Goal: Transaction & Acquisition: Purchase product/service

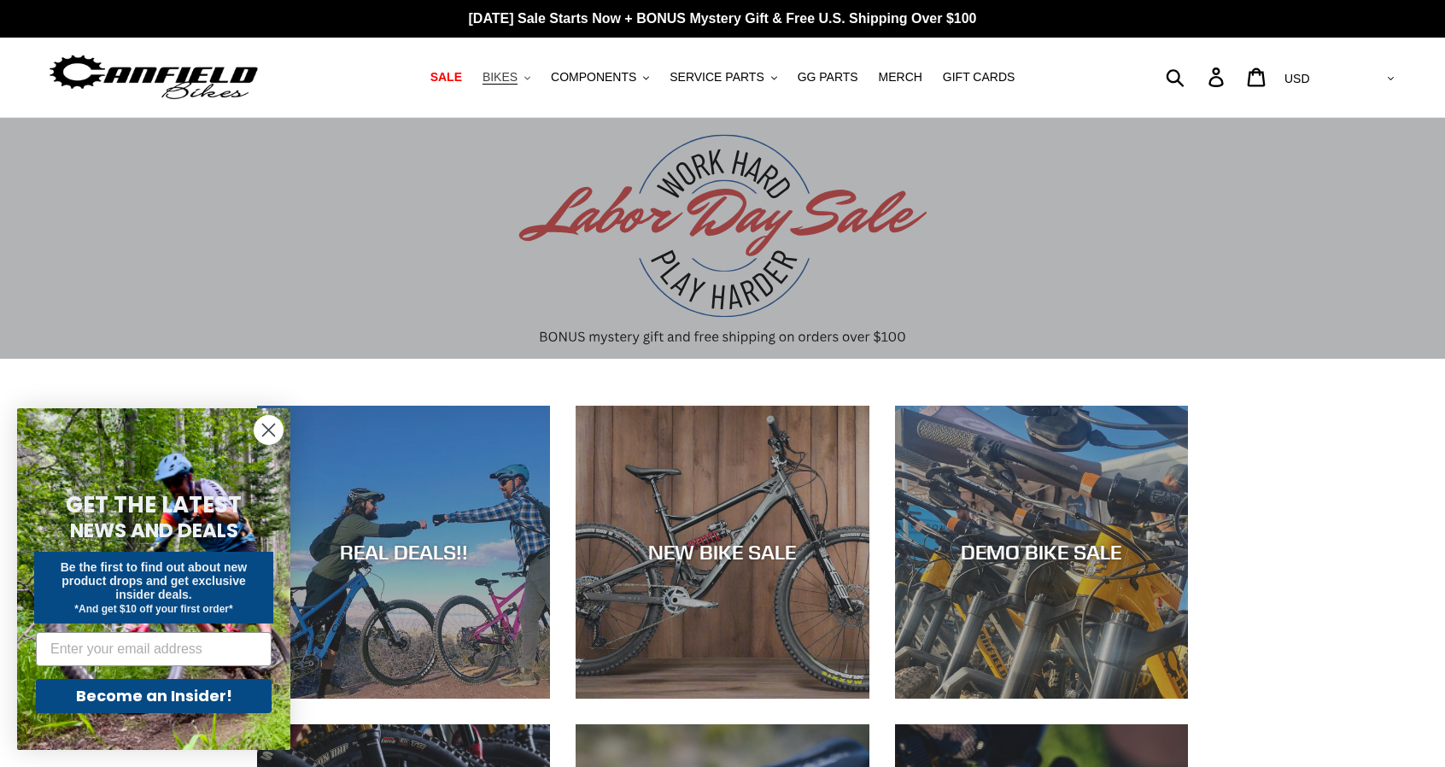
click at [512, 75] on span "BIKES" at bounding box center [499, 77] width 35 height 15
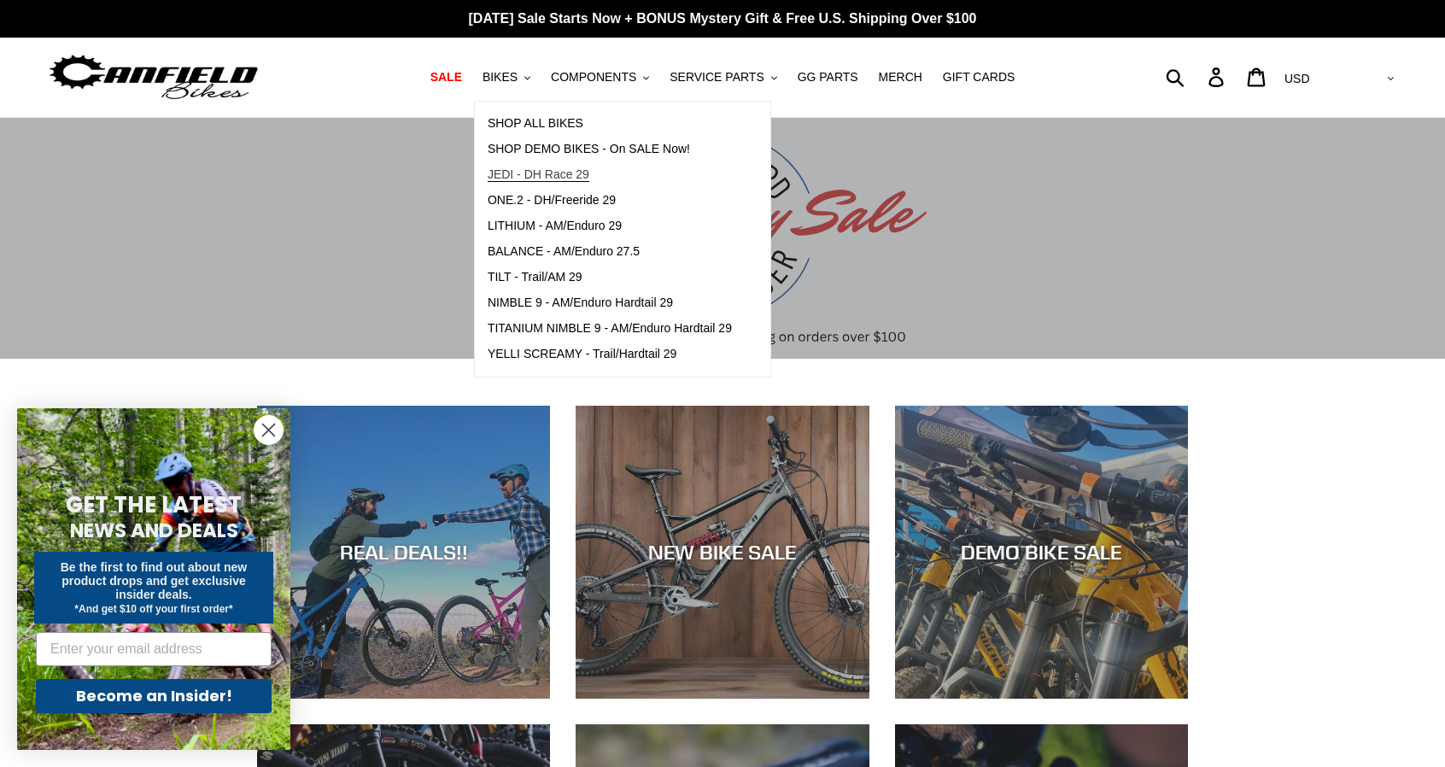
click at [534, 175] on span "JEDI - DH Race 29" at bounding box center [539, 174] width 102 height 15
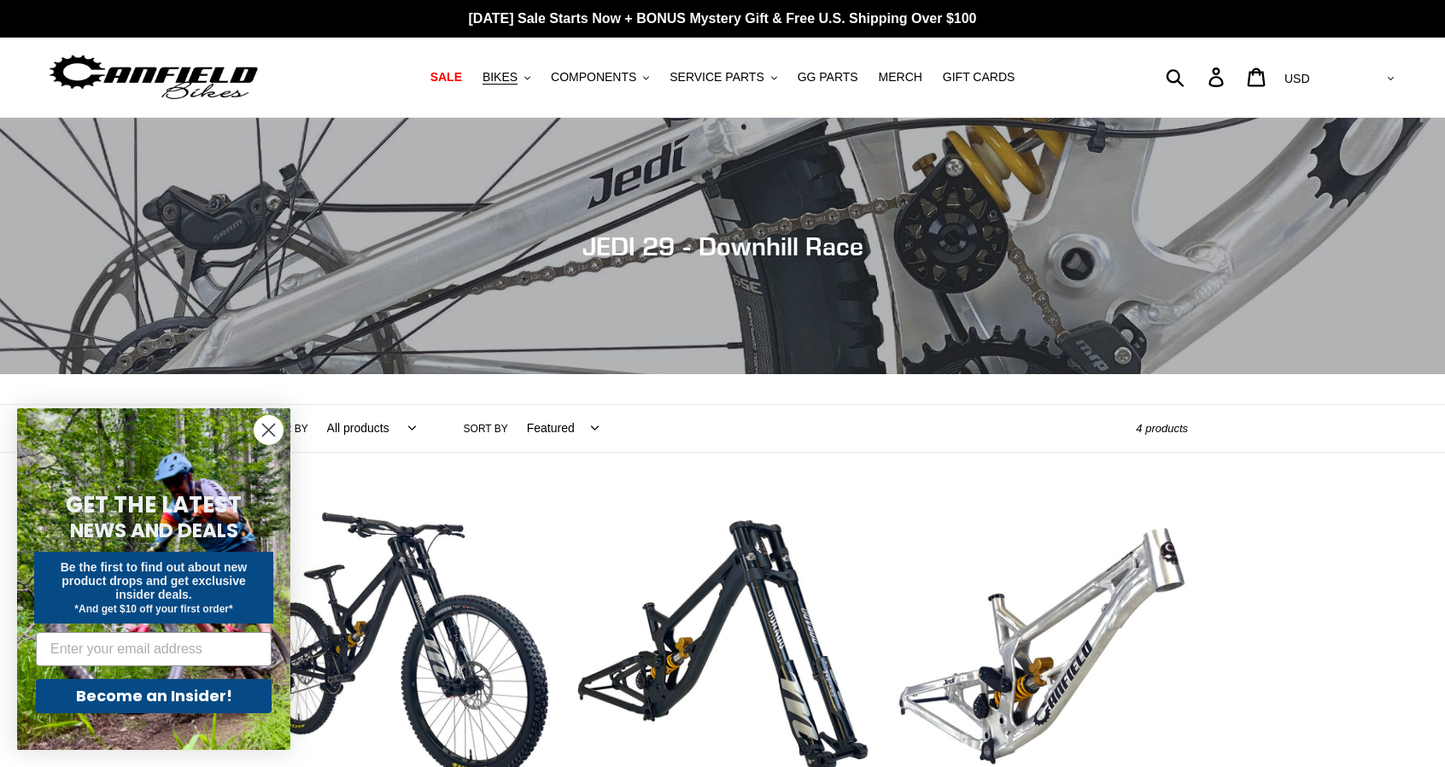
scroll to position [342, 0]
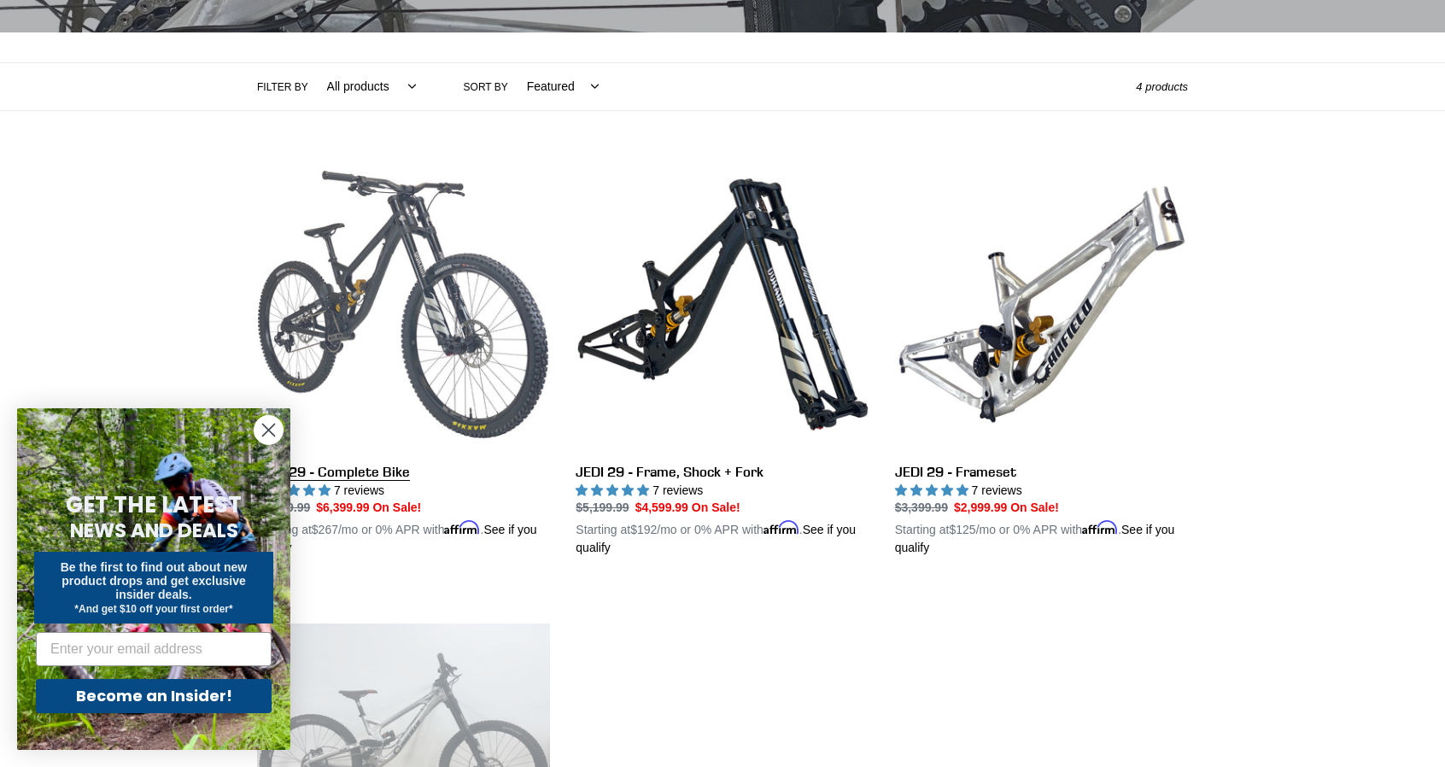
click at [385, 283] on link "JEDI 29 - Complete Bike" at bounding box center [403, 358] width 293 height 400
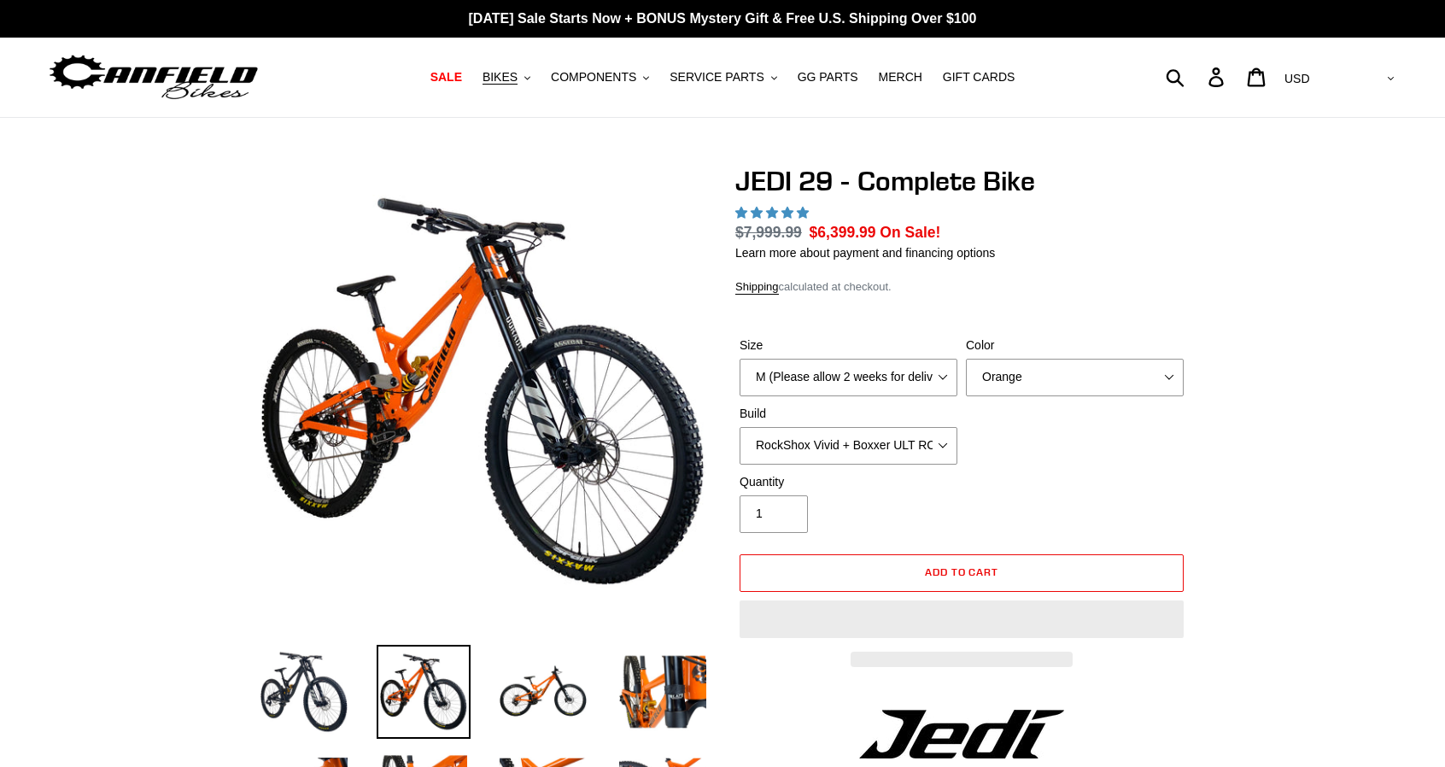
select select "highest-rating"
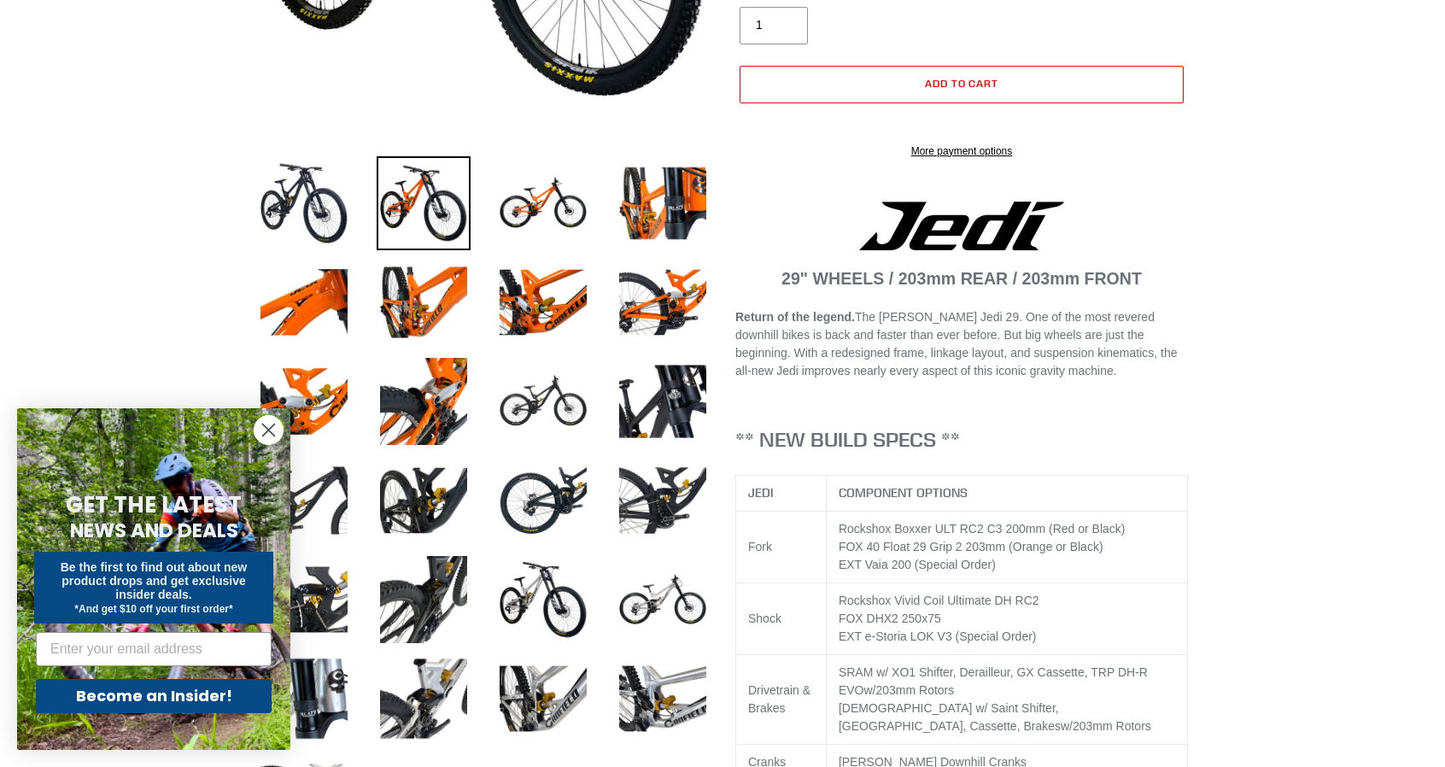
scroll to position [512, 0]
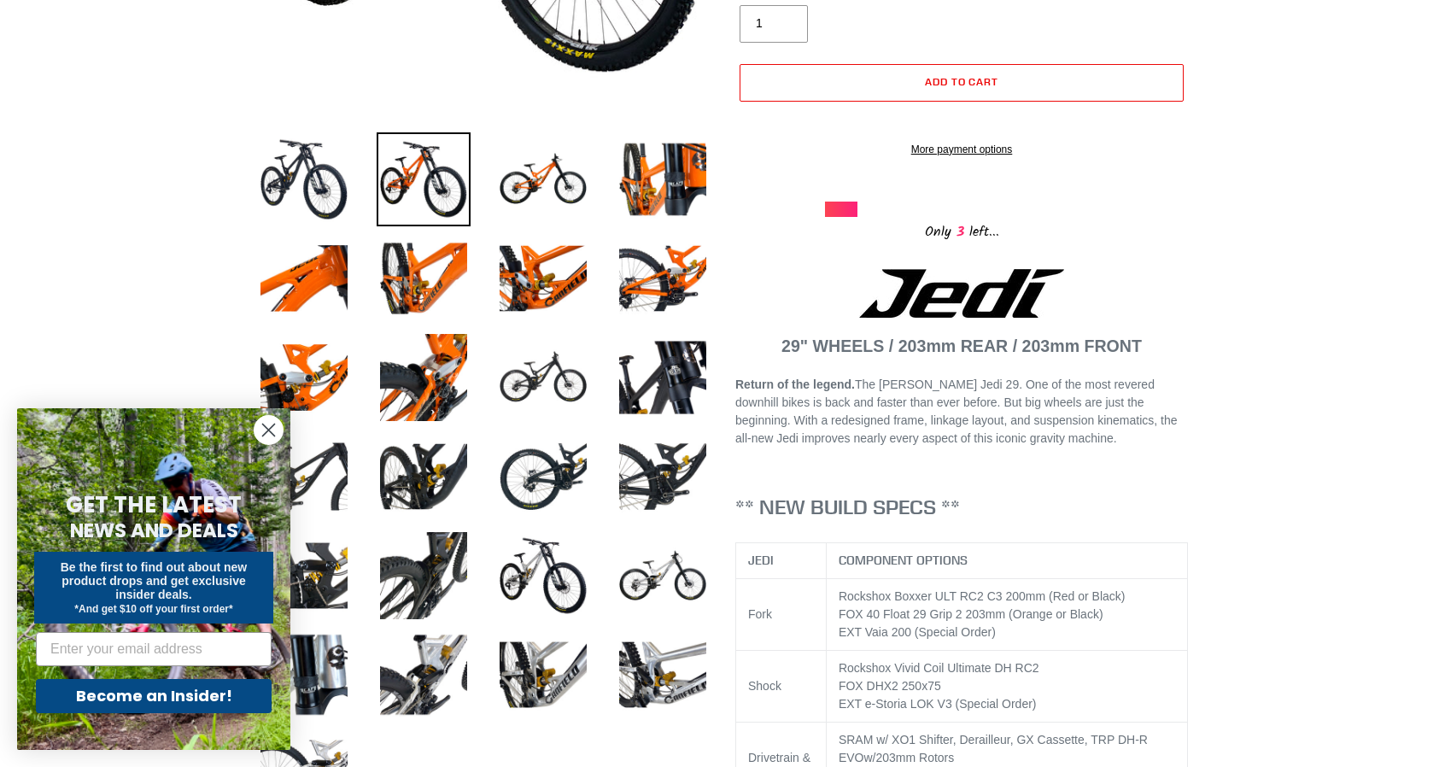
click at [267, 429] on icon "Close dialog" at bounding box center [269, 430] width 12 height 12
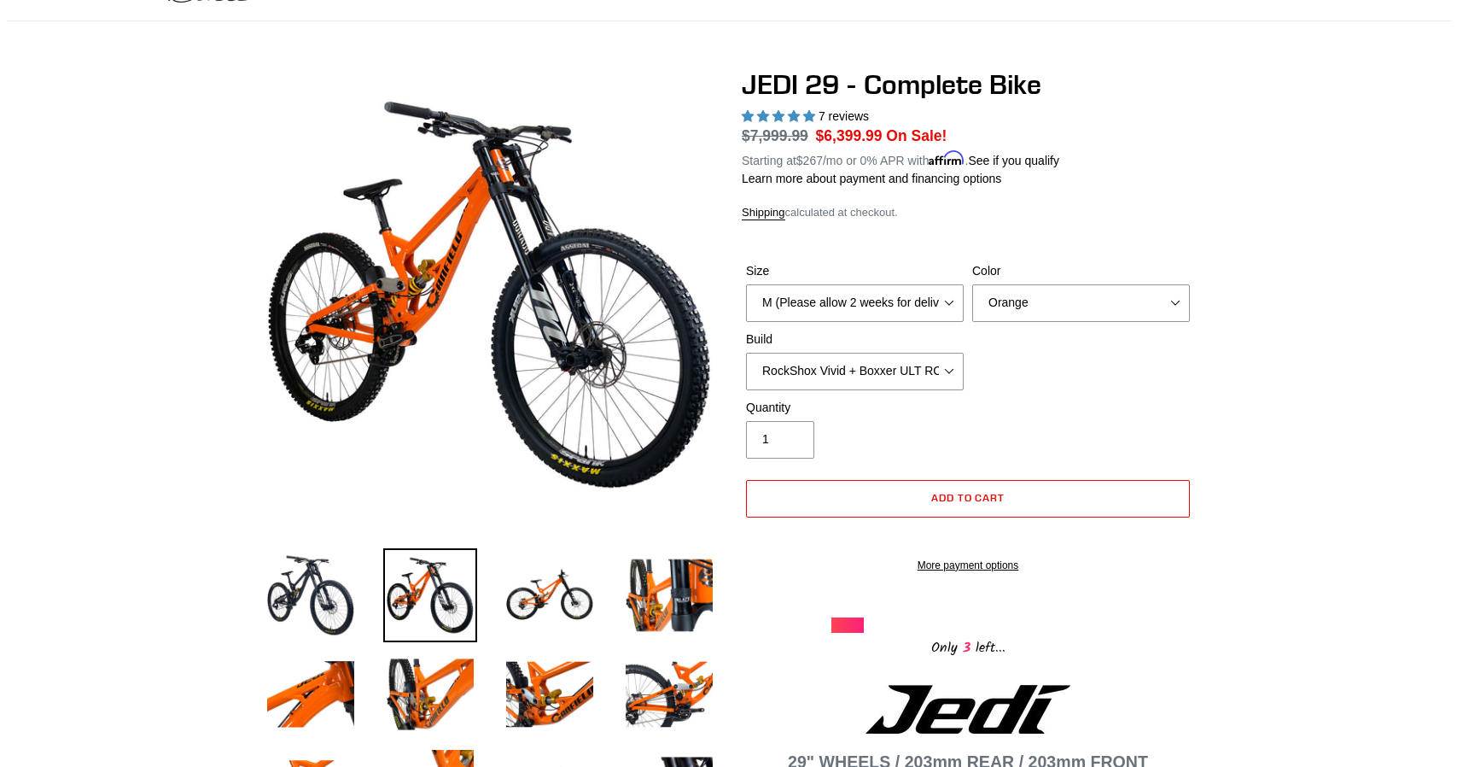
scroll to position [0, 0]
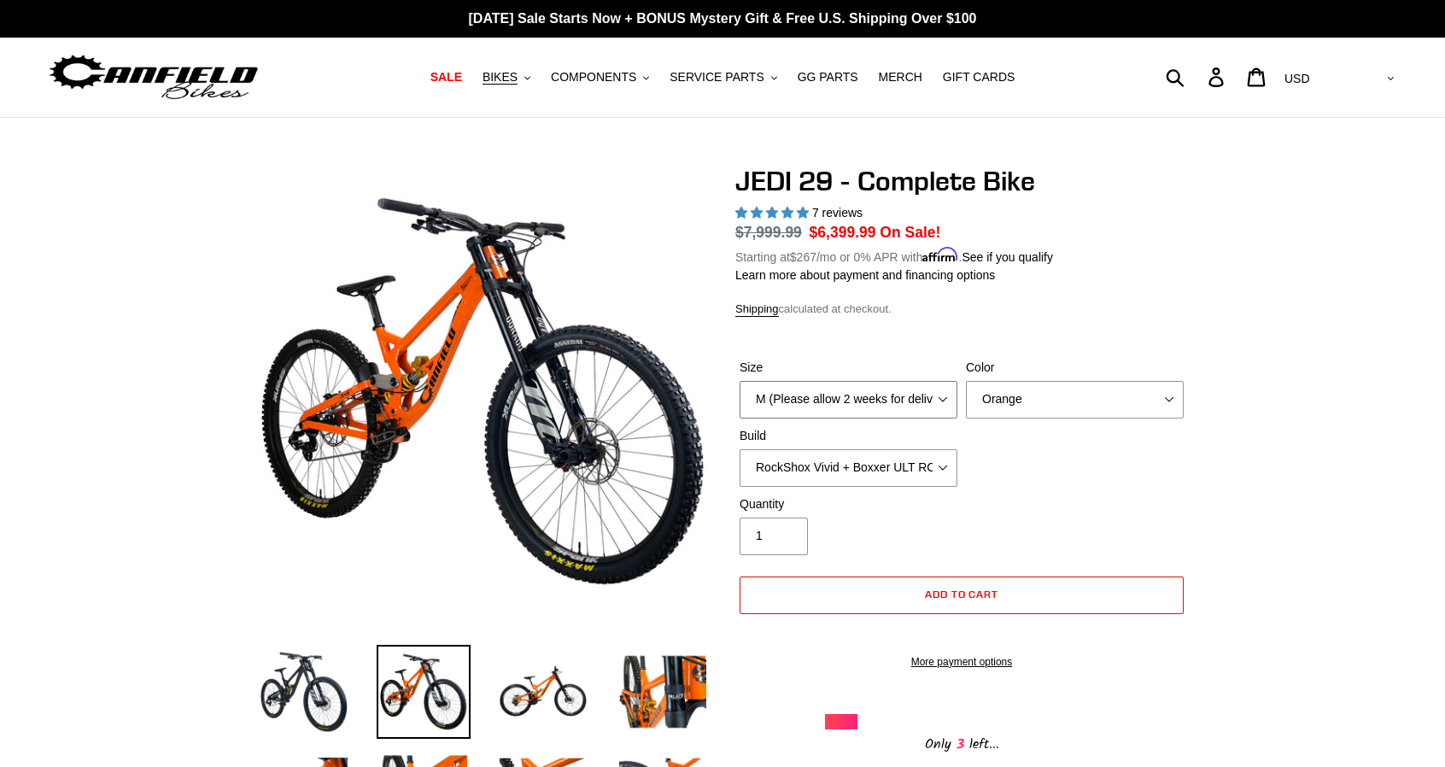
click at [912, 392] on select "M (Please allow 2 weeks for delivery) L (Please allow 2 weeks for delivery) XL …" at bounding box center [848, 400] width 218 height 38
select select "L (Please allow 2 weeks for delivery)"
click at [739, 381] on select "M (Please allow 2 weeks for delivery) L (Please allow 2 weeks for delivery) XL …" at bounding box center [848, 400] width 218 height 38
click at [986, 414] on select "Orange Stealth Black Raw" at bounding box center [1075, 400] width 218 height 38
select select "Raw"
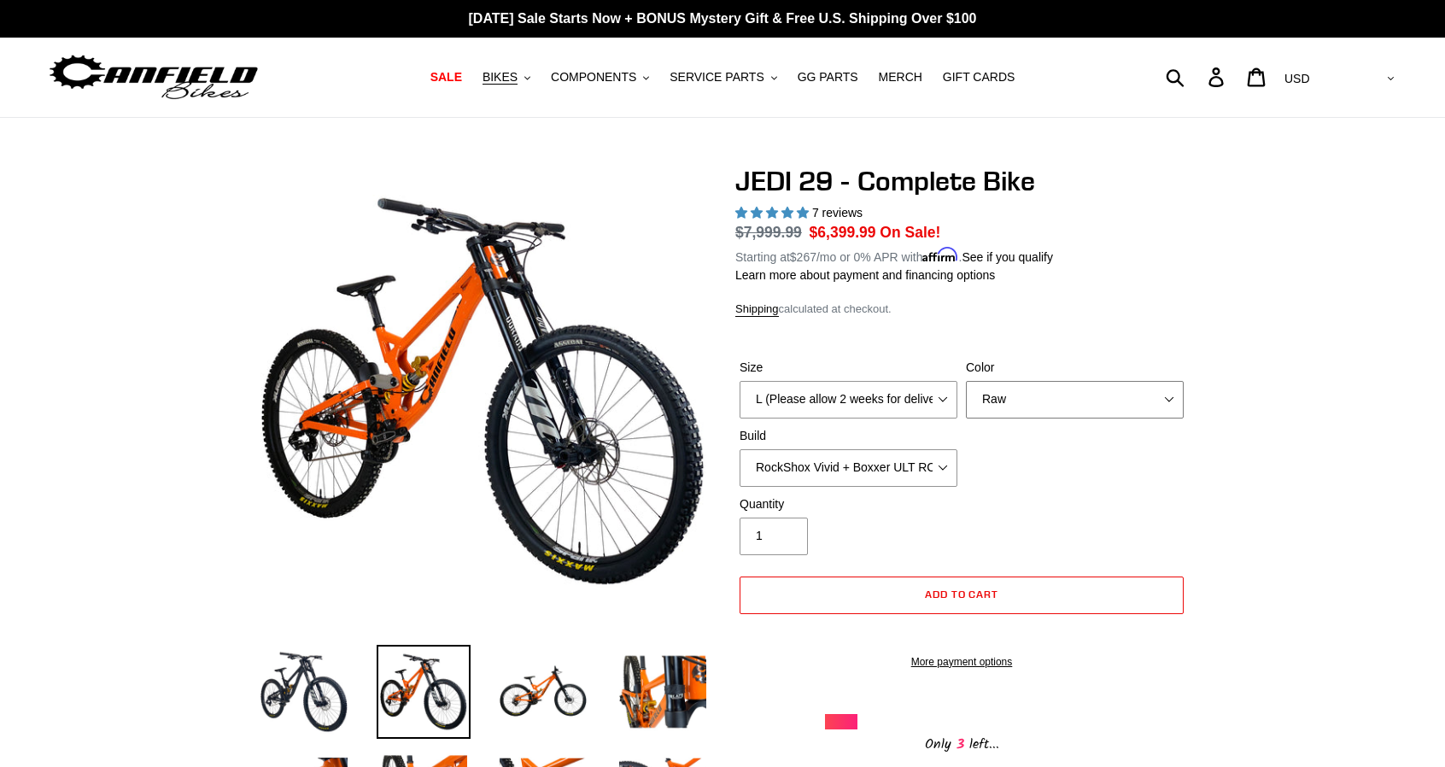
click at [966, 381] on select "Orange Stealth Black Raw" at bounding box center [1075, 400] width 218 height 38
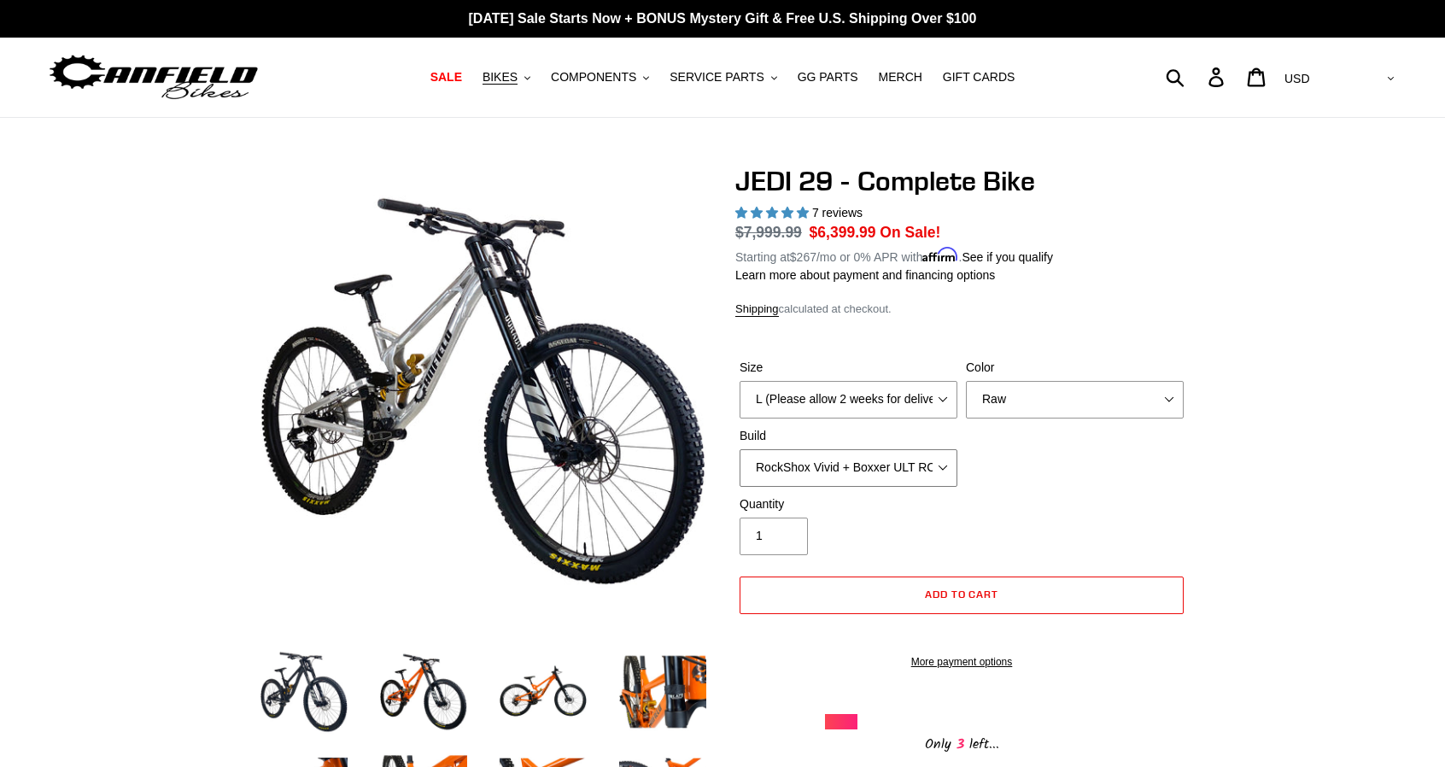
click at [870, 470] on select "RockShox Vivid + Boxxer ULT RC2 C3 200 + SRAM XO RockShox Vivid + Boxxer ULT RC…" at bounding box center [848, 468] width 218 height 38
select select "Fox DHX2 + Fox 40 Float Grip 2 203 + SRAM XO"
click at [739, 449] on select "RockShox Vivid + Boxxer ULT RC2 C3 200 + SRAM XO RockShox Vivid + Boxxer ULT RC…" at bounding box center [848, 468] width 218 height 38
click at [855, 543] on div "Quantity 1" at bounding box center [848, 525] width 226 height 60
click at [1162, 172] on h1 "JEDI 29 - Complete Bike" at bounding box center [961, 181] width 453 height 32
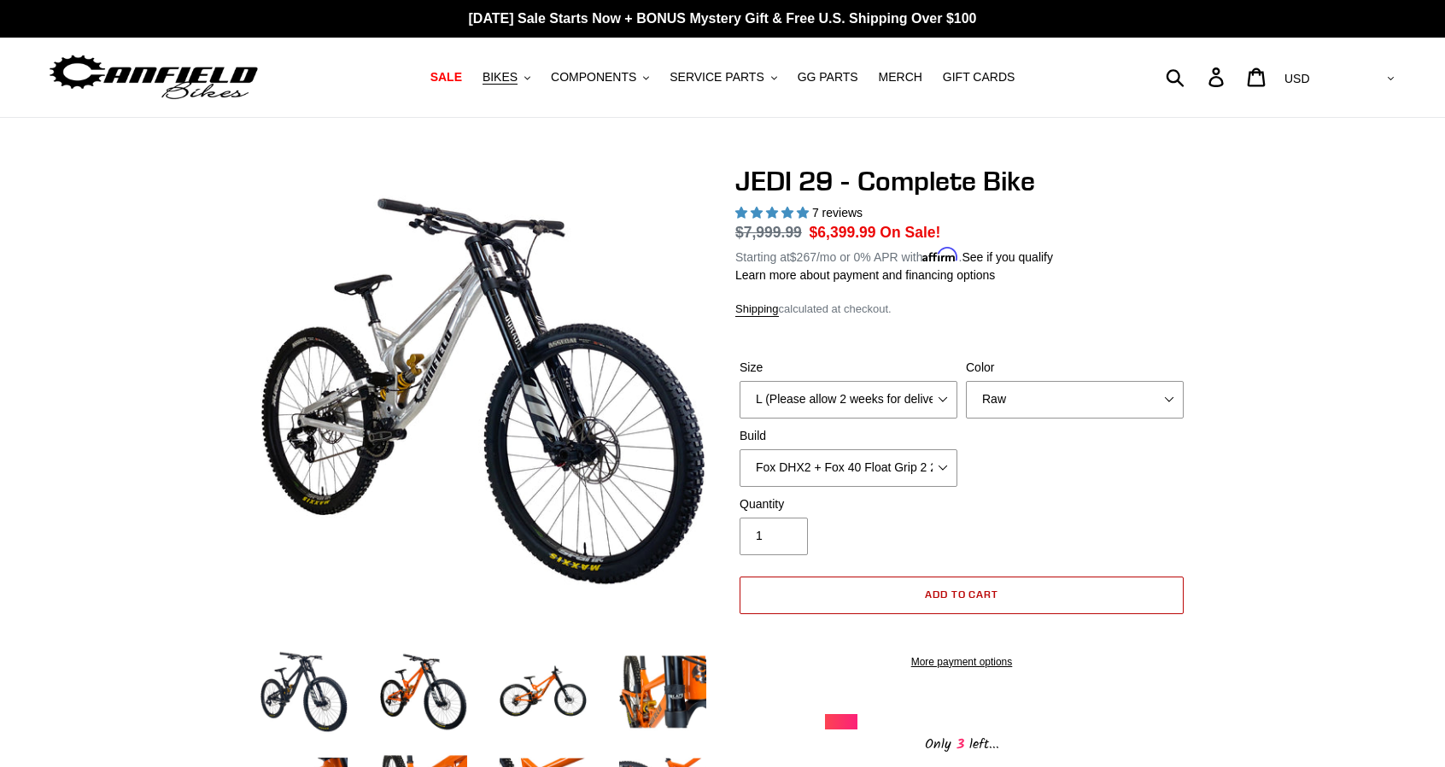
click at [964, 598] on span "Add to cart" at bounding box center [962, 593] width 74 height 13
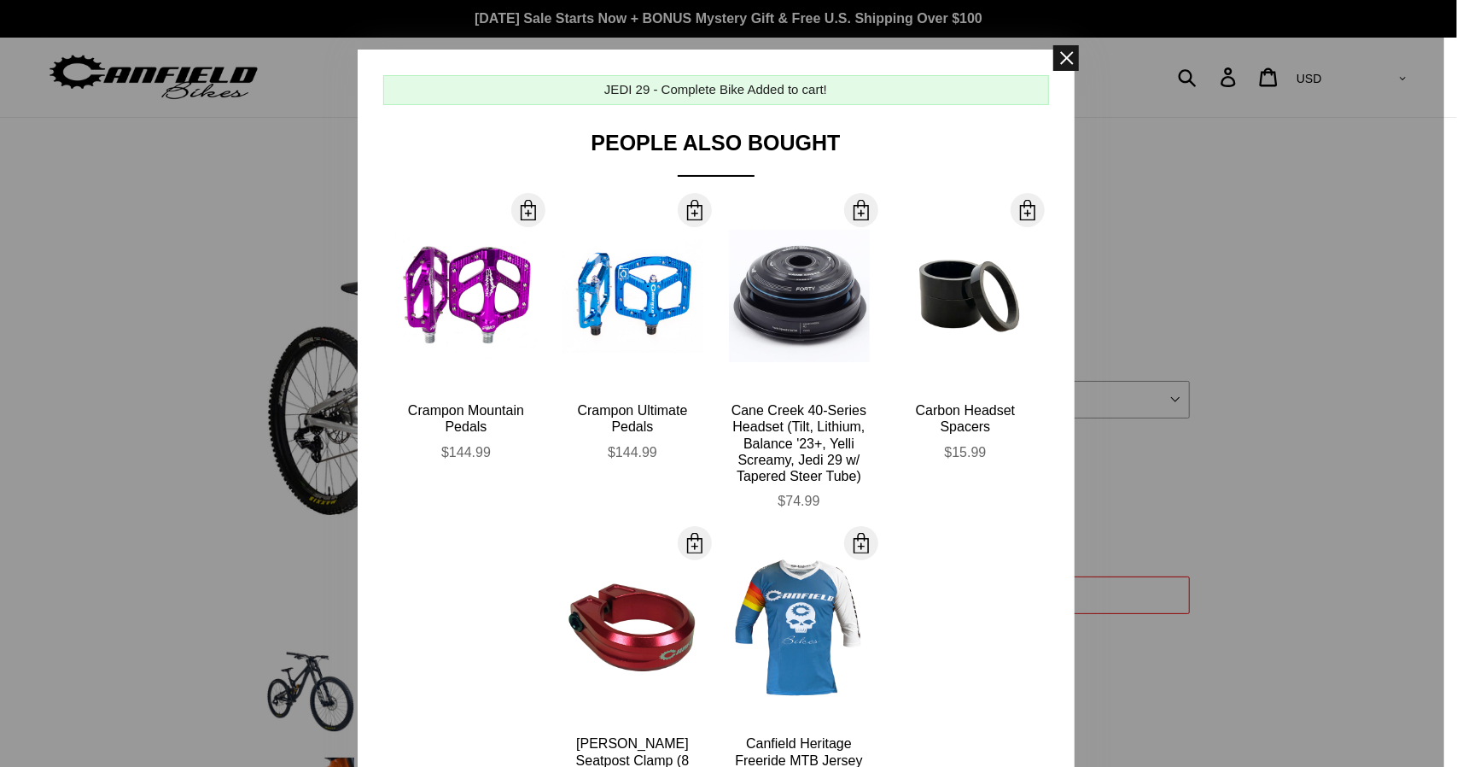
click at [1055, 62] on span at bounding box center [1067, 58] width 26 height 26
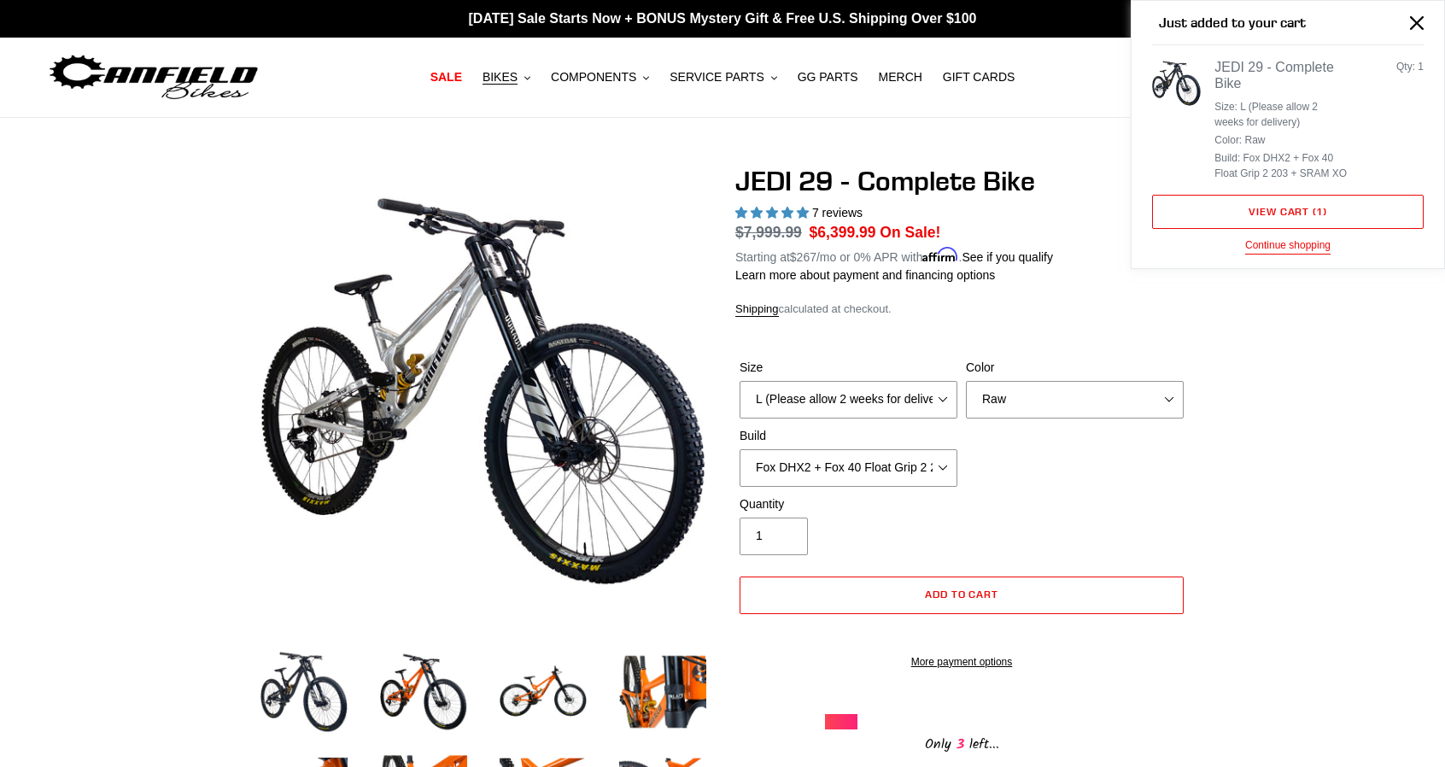
click at [1328, 96] on ul "Size: L (Please allow 2 weeks for delivery) Color: Raw Build: Fox DHX2 + Fox 40…" at bounding box center [1280, 139] width 132 height 86
click at [1295, 202] on link "View cart ( 1 )" at bounding box center [1288, 212] width 272 height 34
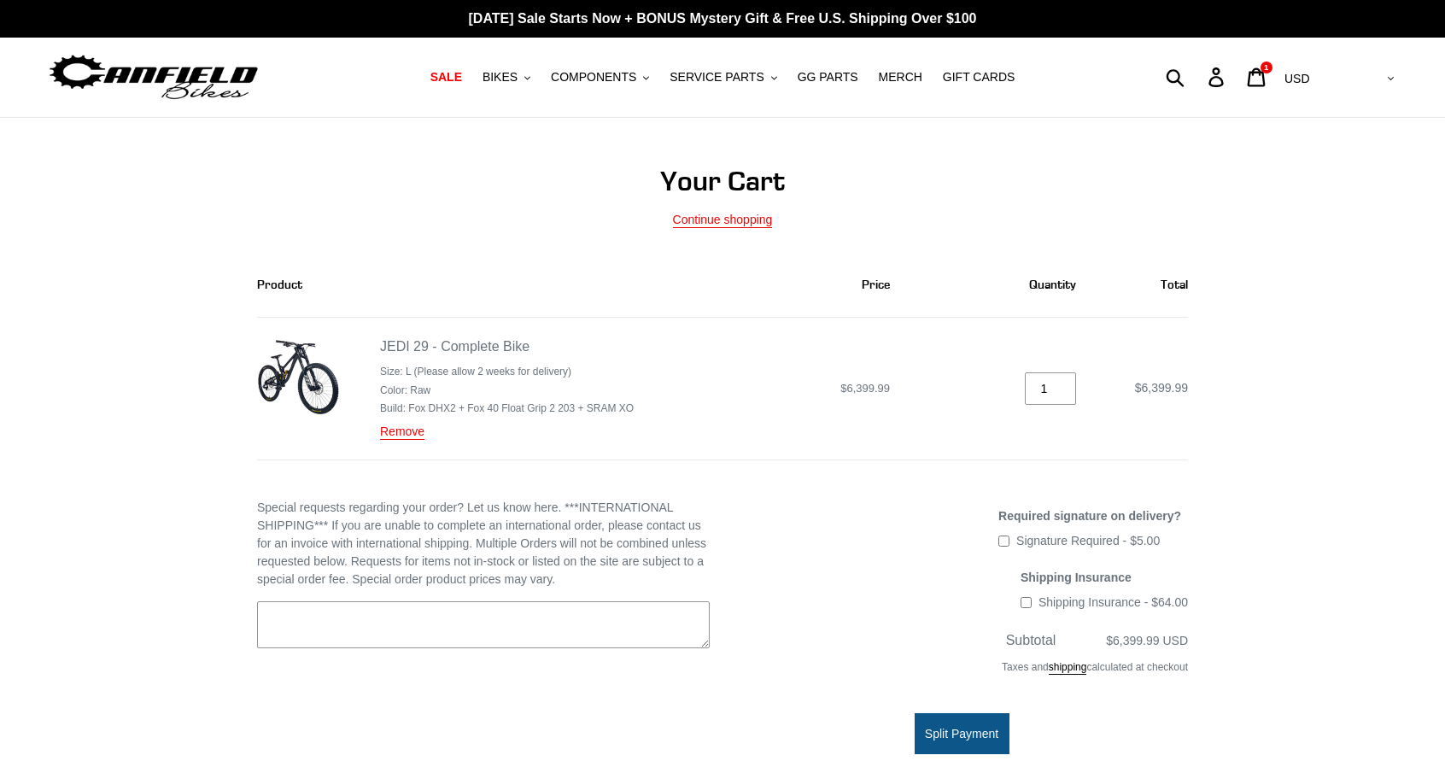
scroll to position [171, 0]
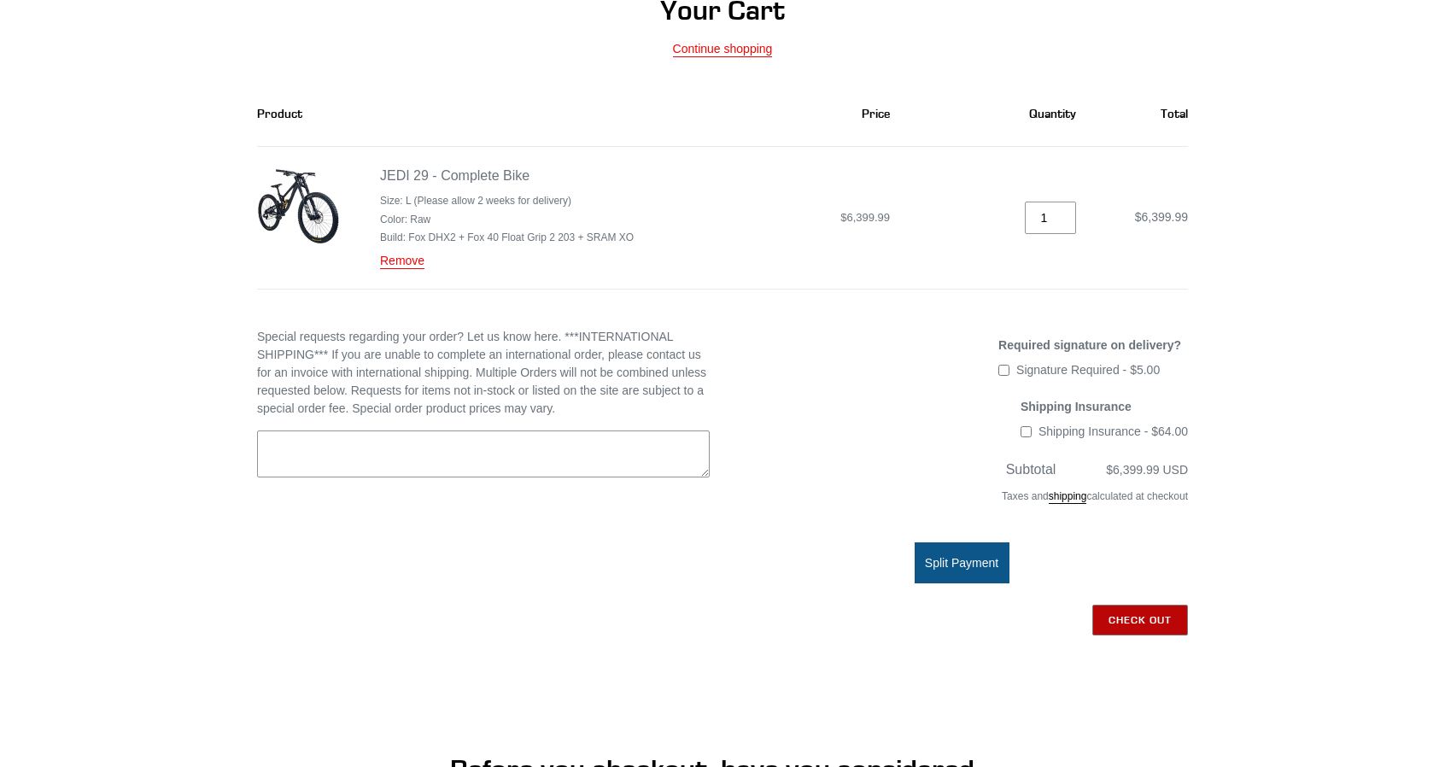
click at [1156, 610] on input "Check out" at bounding box center [1140, 619] width 96 height 31
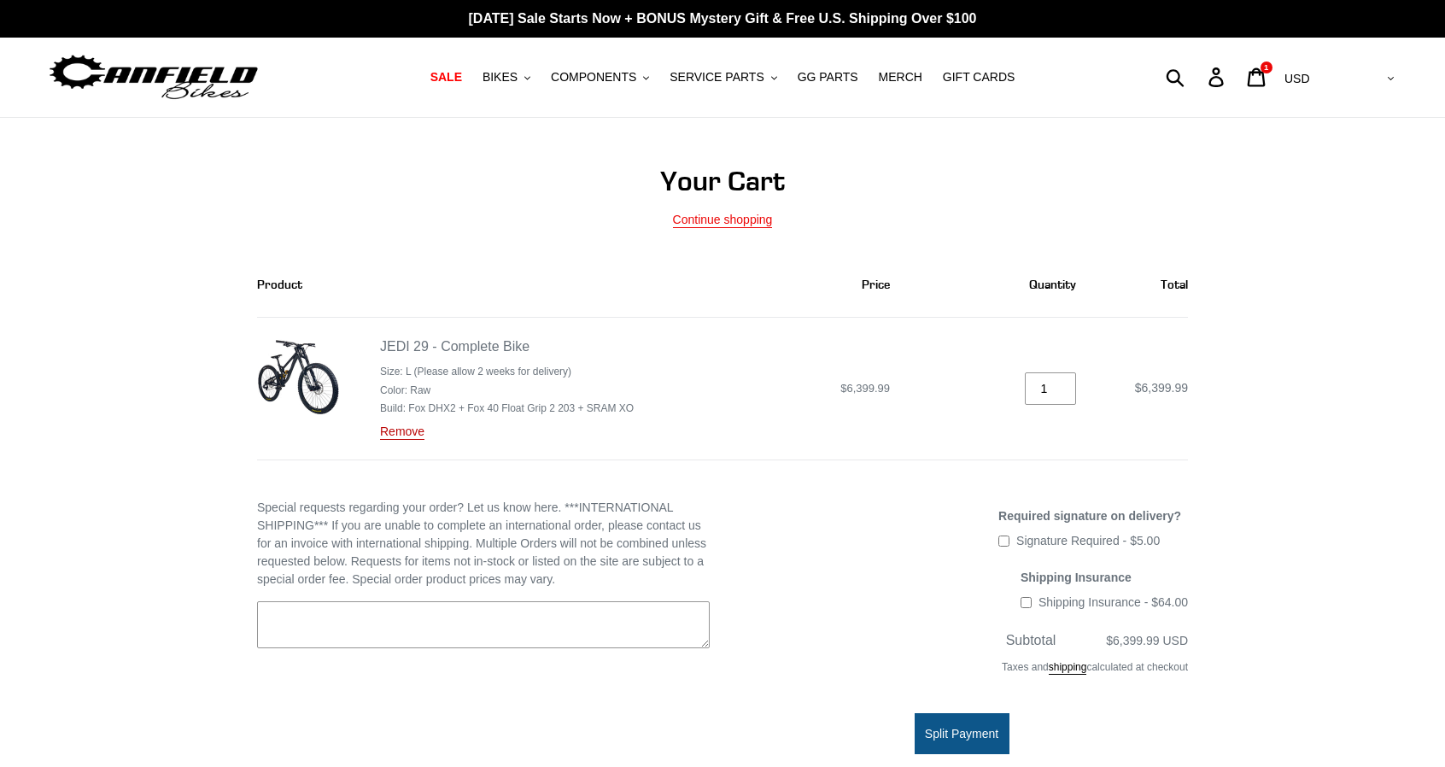
click at [408, 431] on link "Remove" at bounding box center [402, 431] width 44 height 15
